Goal: Information Seeking & Learning: Learn about a topic

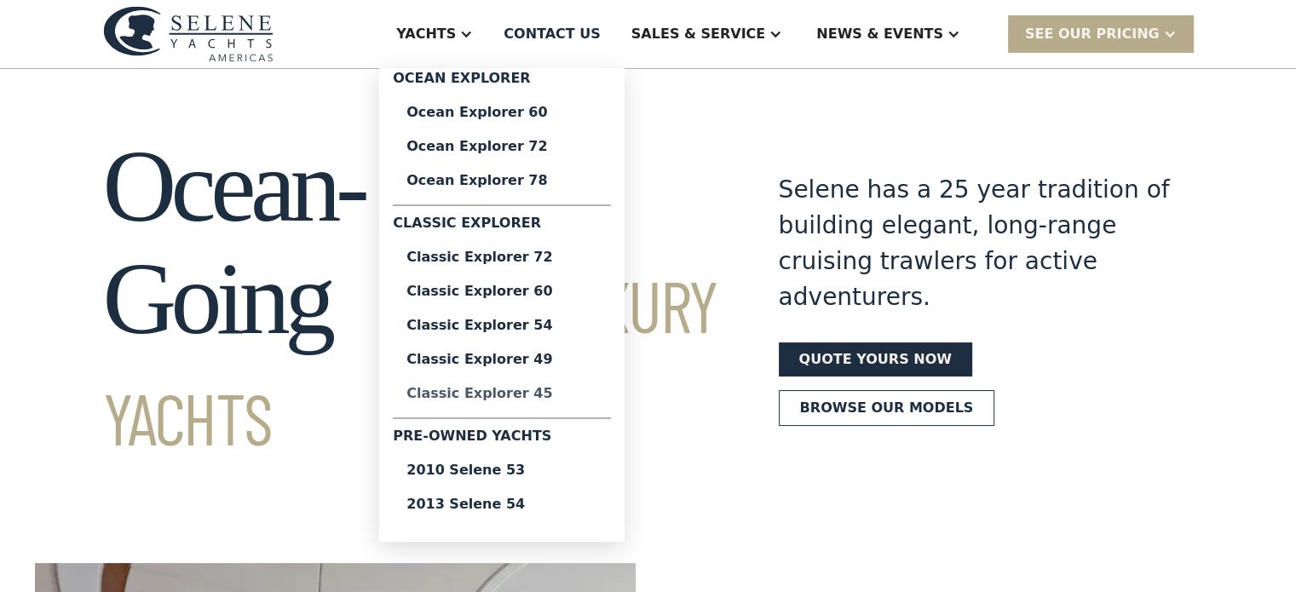
click at [547, 395] on div "Classic Explorer 45" at bounding box center [501, 394] width 191 height 14
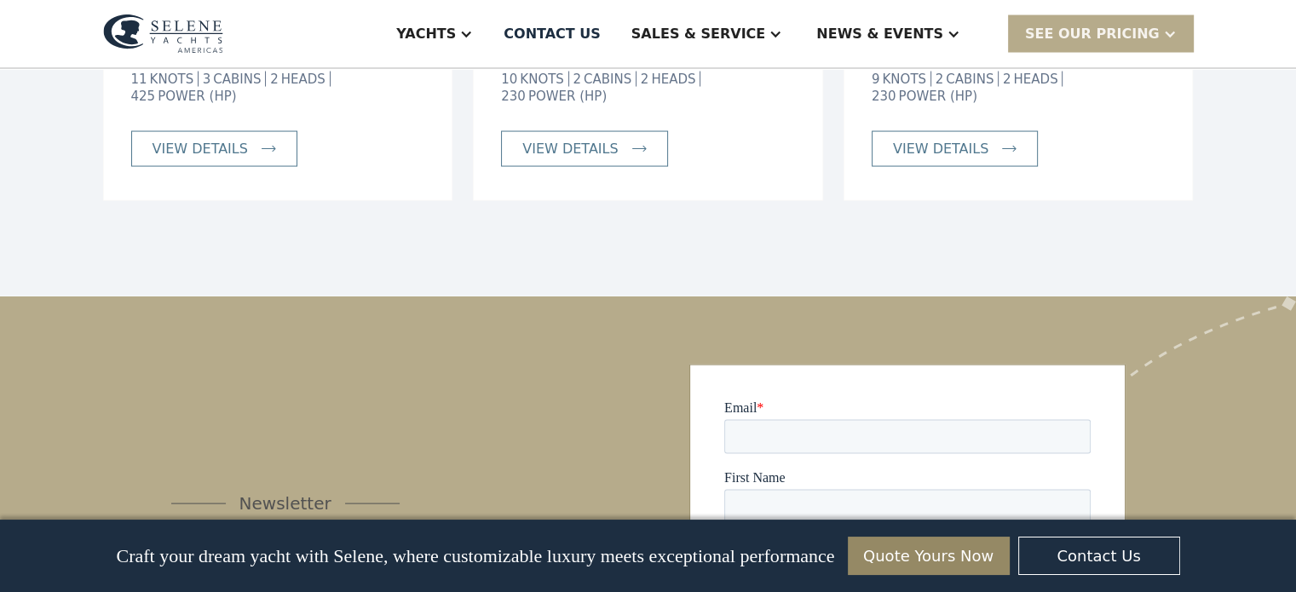
scroll to position [2981, 0]
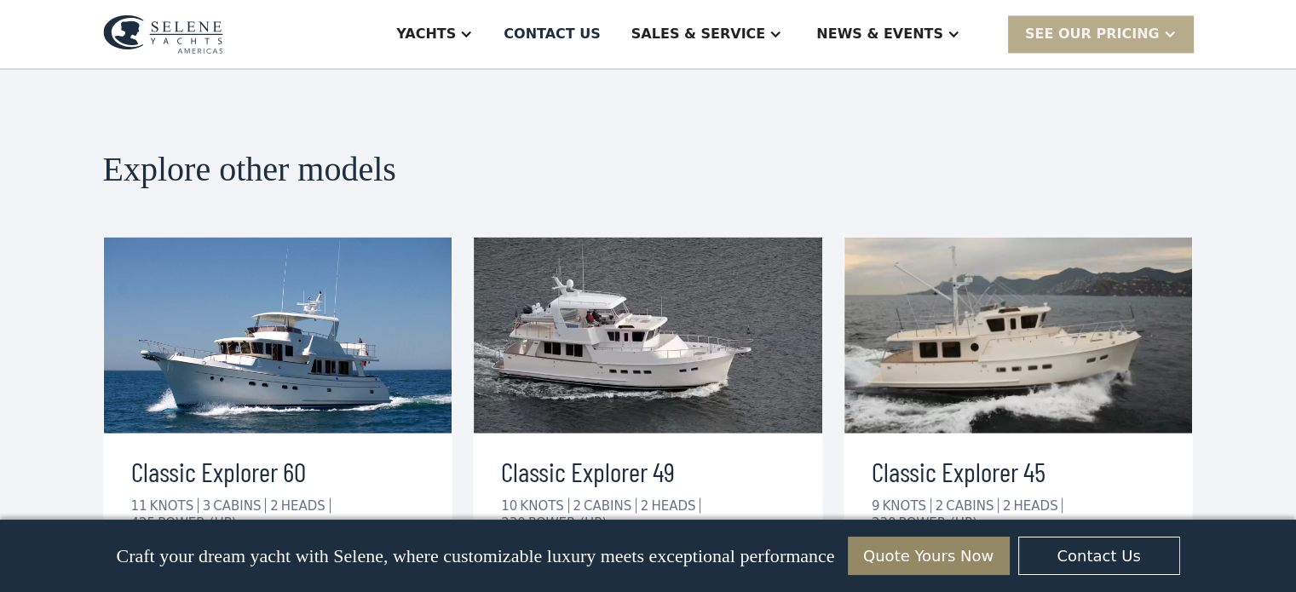
click at [928, 565] on div "view details" at bounding box center [940, 575] width 95 height 20
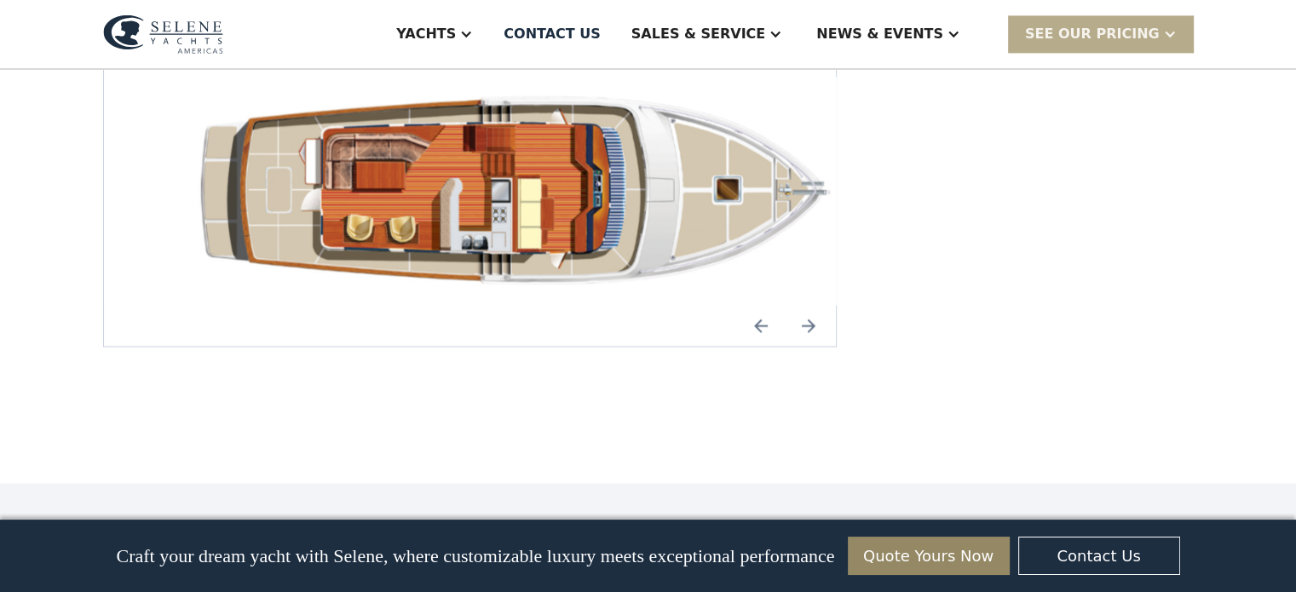
scroll to position [2522, 0]
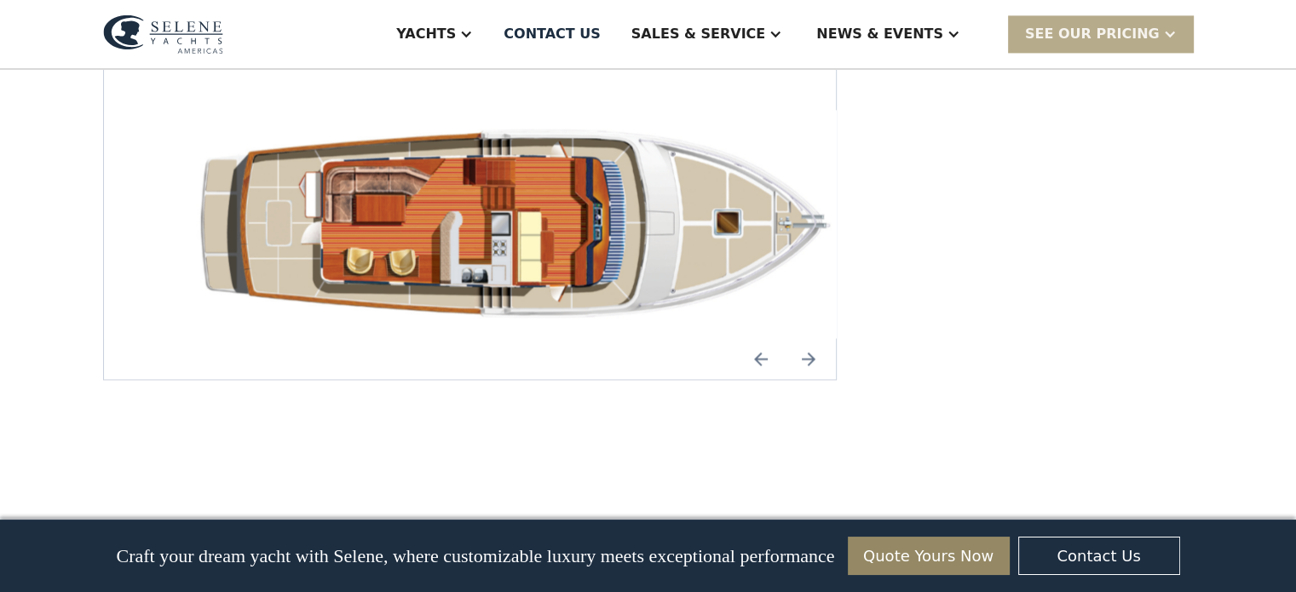
click at [756, 338] on img "Previous slide" at bounding box center [760, 358] width 41 height 41
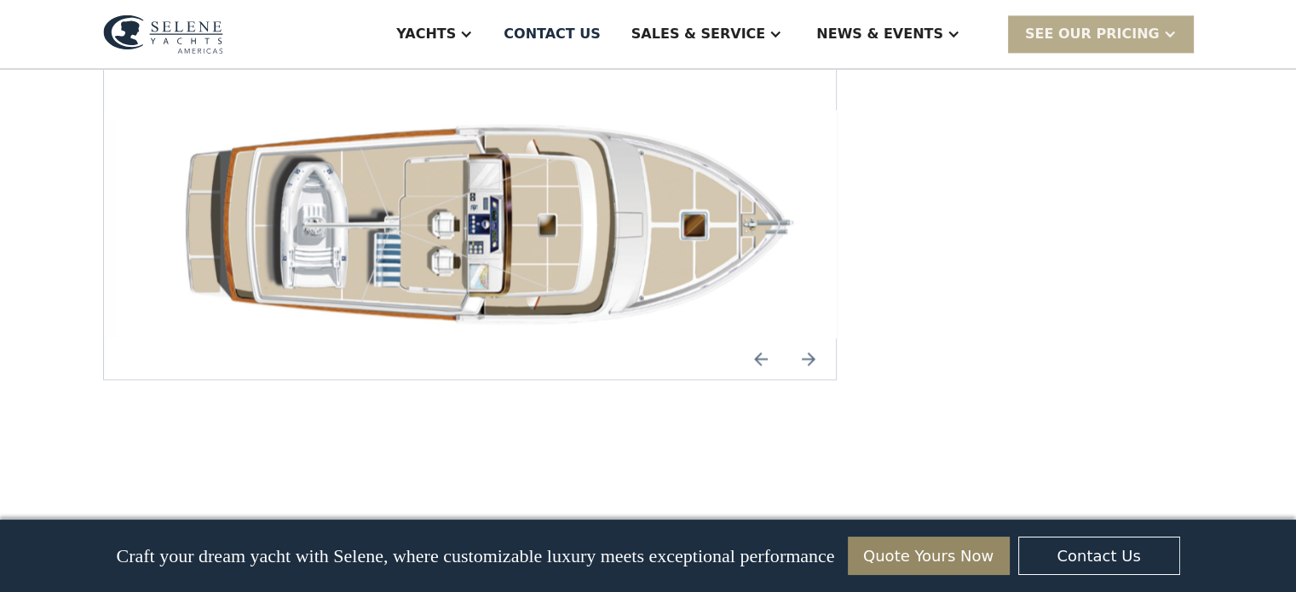
click at [756, 338] on img "Previous slide" at bounding box center [760, 358] width 41 height 41
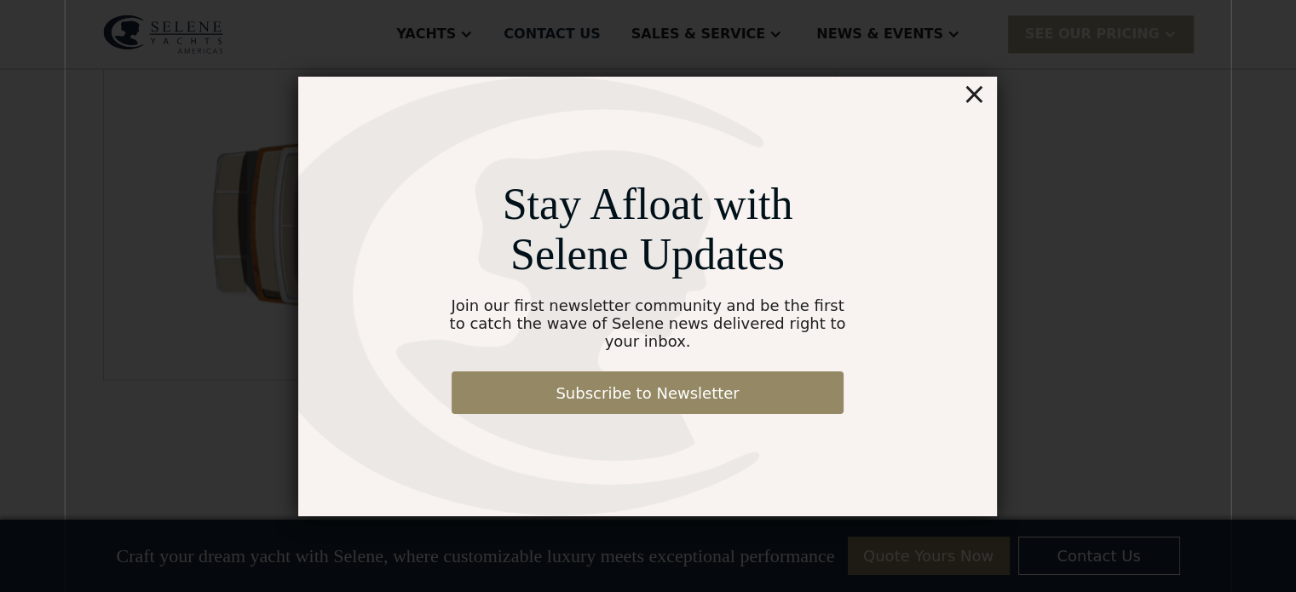
click at [978, 98] on div "×" at bounding box center [974, 94] width 25 height 34
